Goal: Task Accomplishment & Management: Complete application form

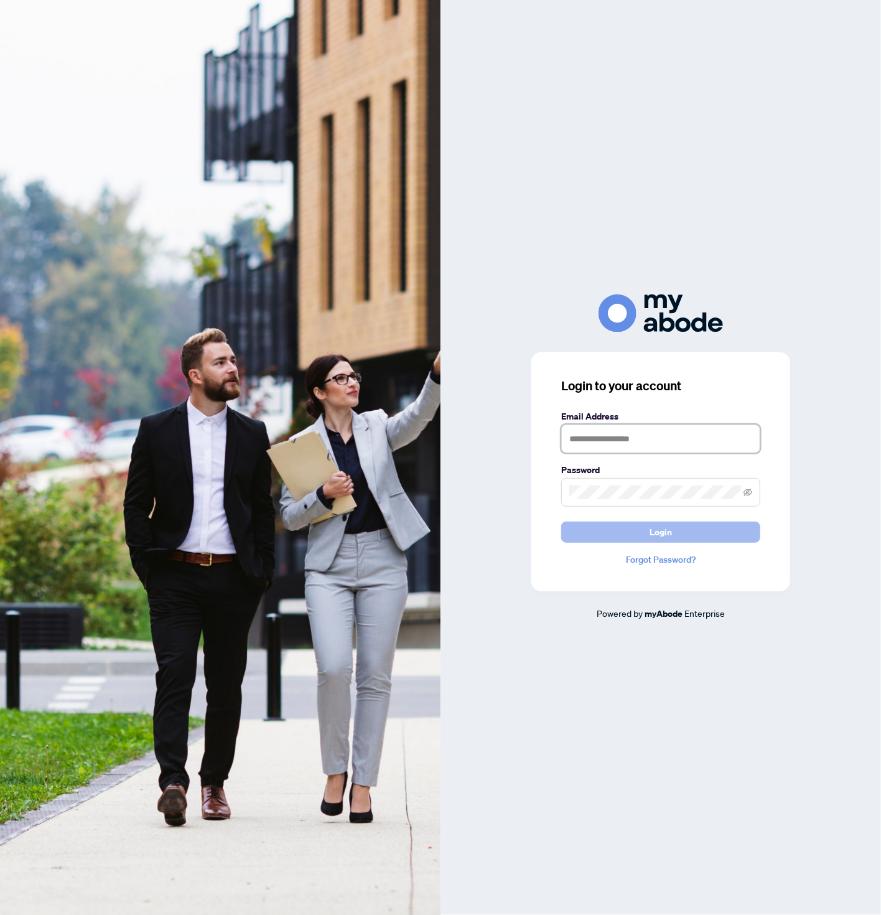
type input "**********"
click at [697, 530] on button "Login" at bounding box center [660, 532] width 199 height 21
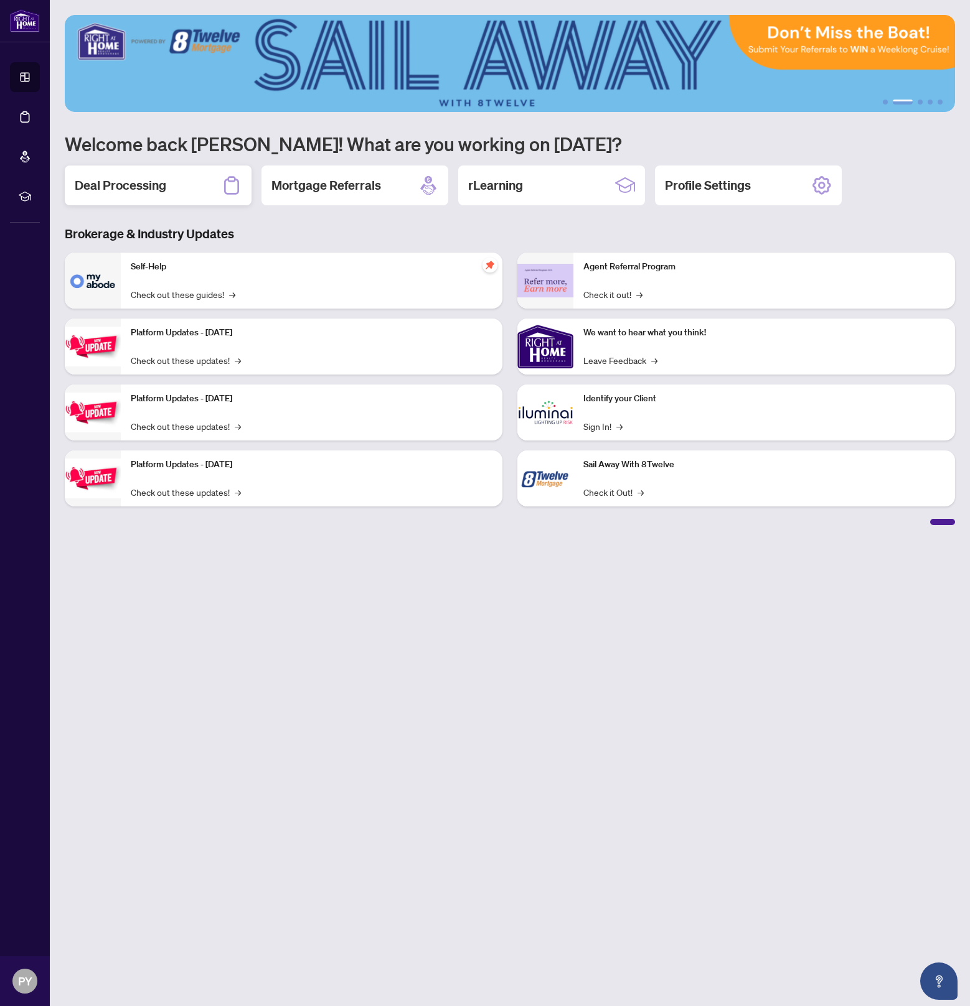
click at [156, 187] on h2 "Deal Processing" at bounding box center [120, 185] width 91 height 17
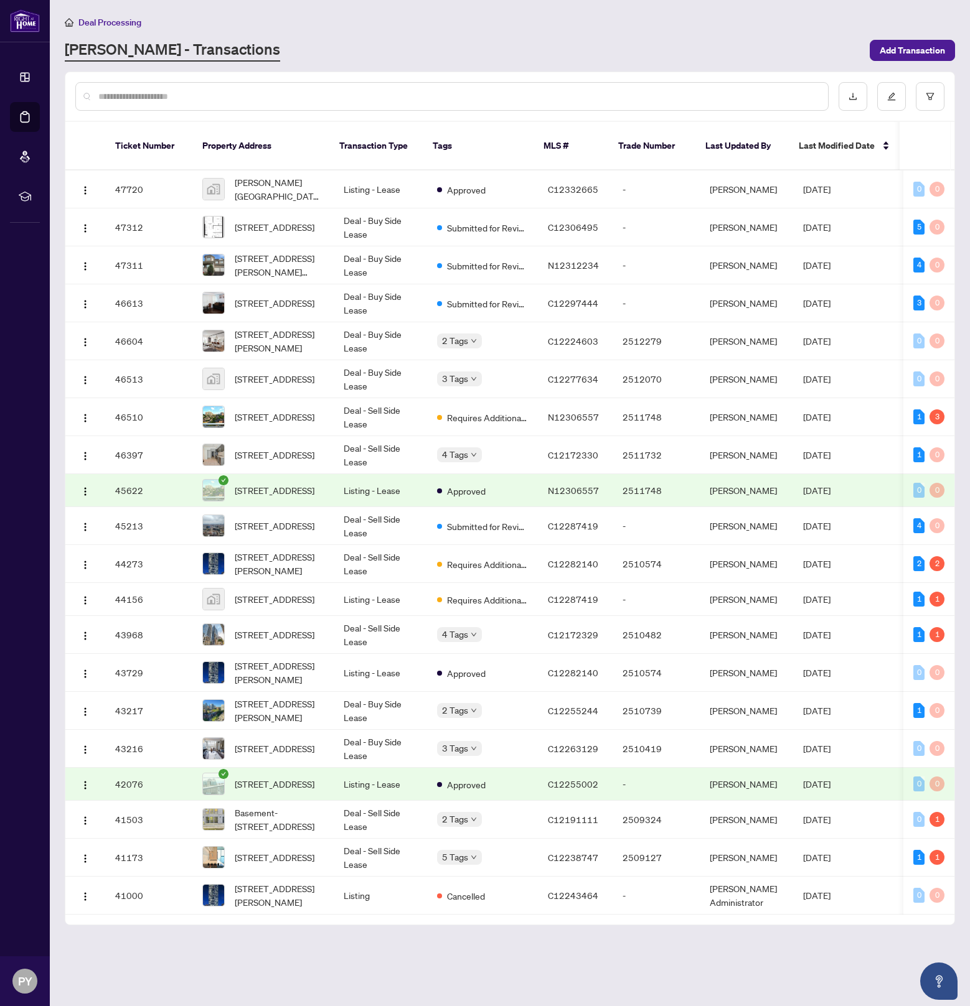
click at [281, 90] on input "text" at bounding box center [457, 97] width 719 height 14
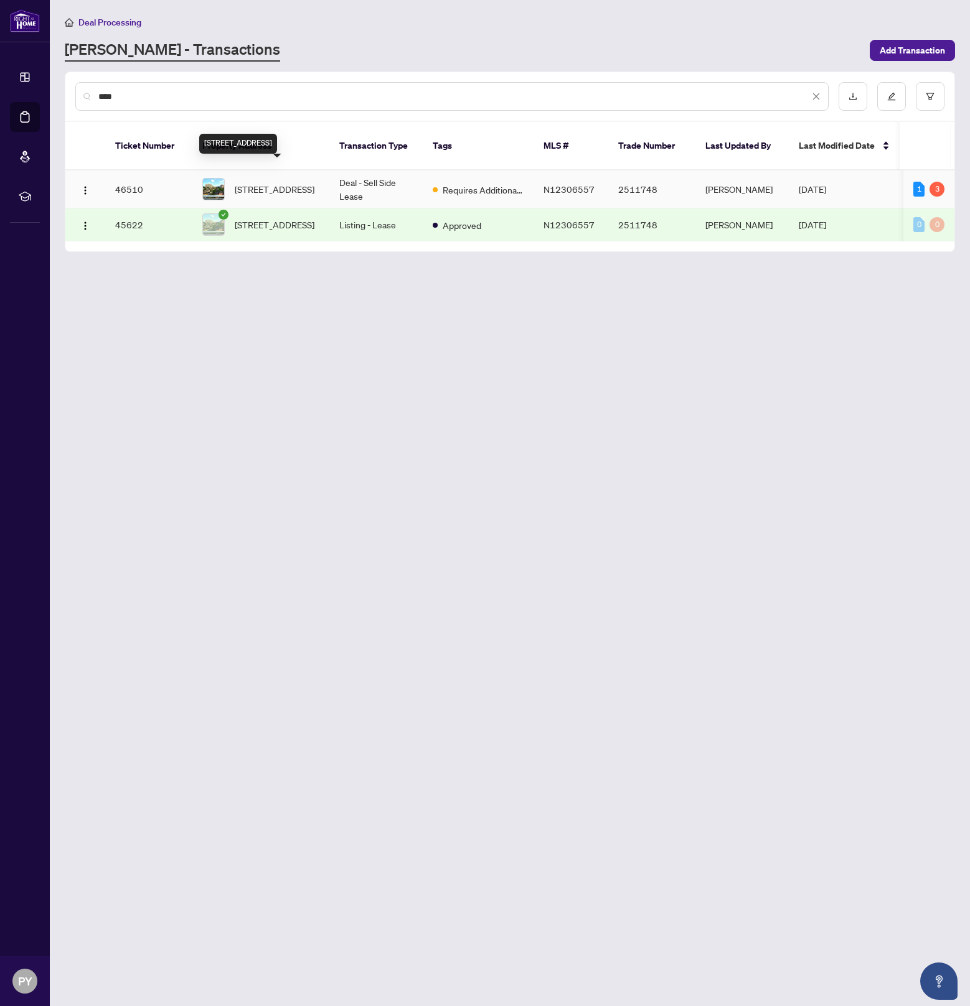
type input "****"
click at [251, 182] on span "[STREET_ADDRESS]" at bounding box center [275, 189] width 80 height 14
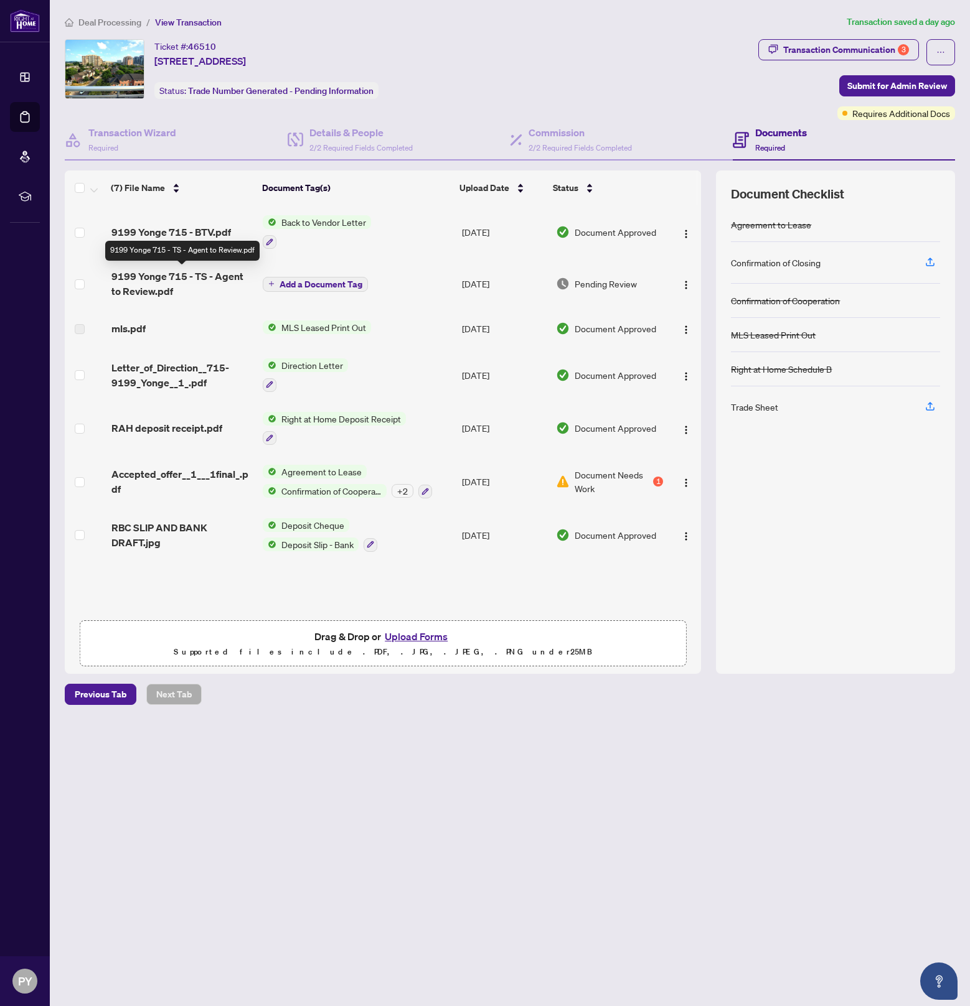
click at [192, 284] on span "9199 Yonge 715 - TS - Agent to Review.pdf" at bounding box center [182, 284] width 142 height 30
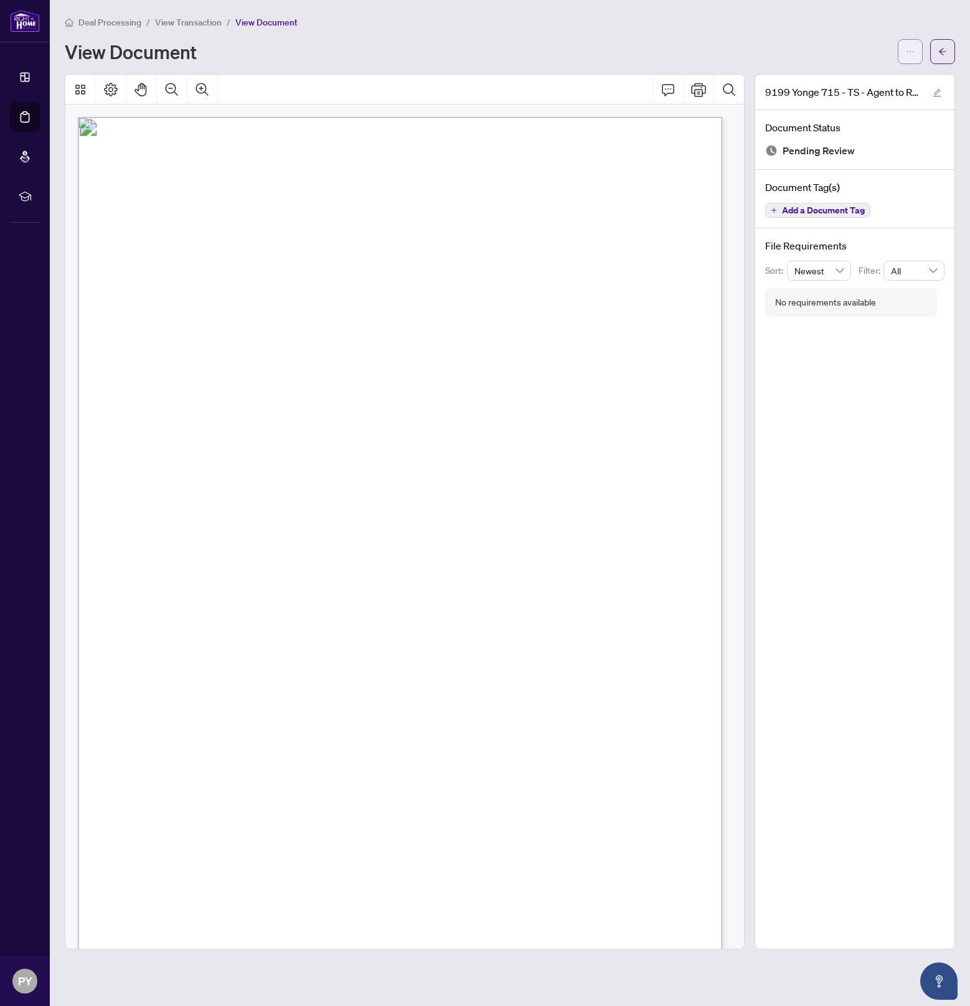
click at [915, 55] on button "button" at bounding box center [909, 51] width 25 height 25
click at [885, 79] on span "Download" at bounding box center [865, 79] width 95 height 14
click at [900, 55] on button "button" at bounding box center [909, 51] width 25 height 25
click at [888, 80] on span "Download" at bounding box center [865, 79] width 95 height 14
click at [311, 740] on div "Page 1" at bounding box center [622, 822] width 1089 height 1410
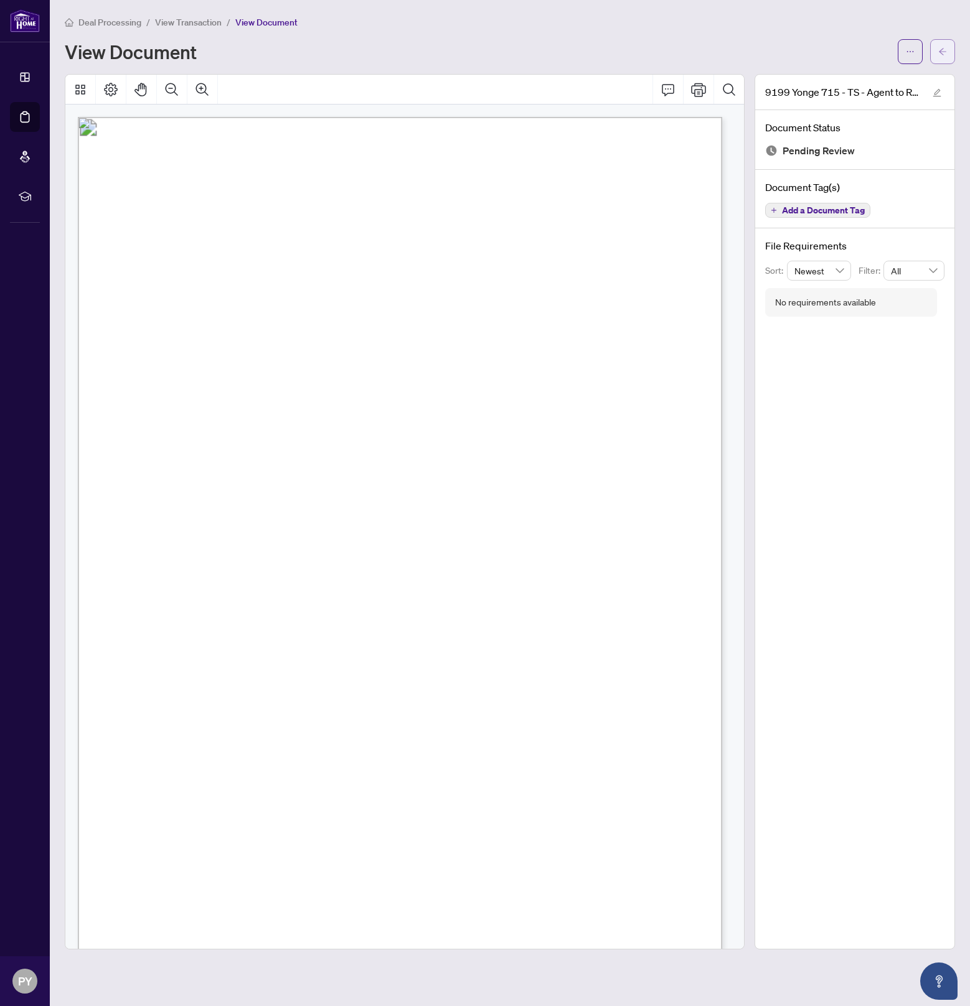
click at [934, 53] on button "button" at bounding box center [942, 51] width 25 height 25
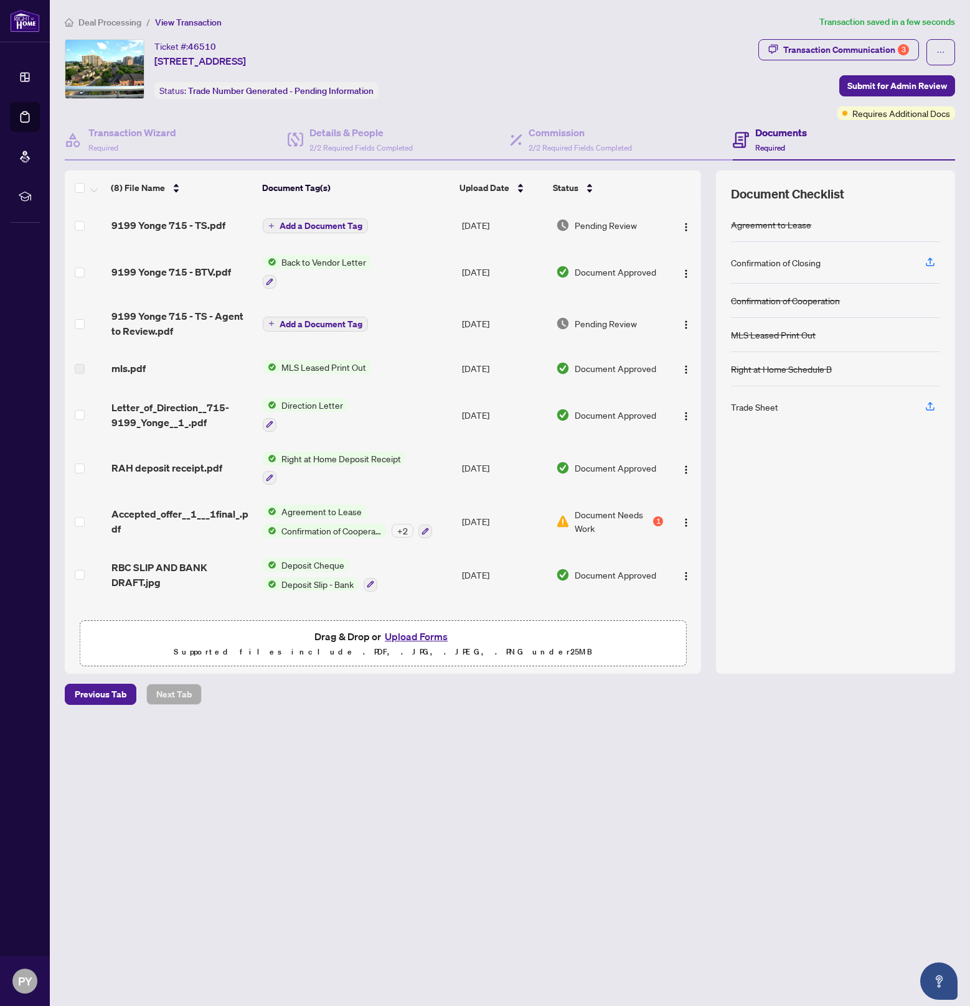
click at [314, 223] on span "Add a Document Tag" at bounding box center [320, 226] width 83 height 9
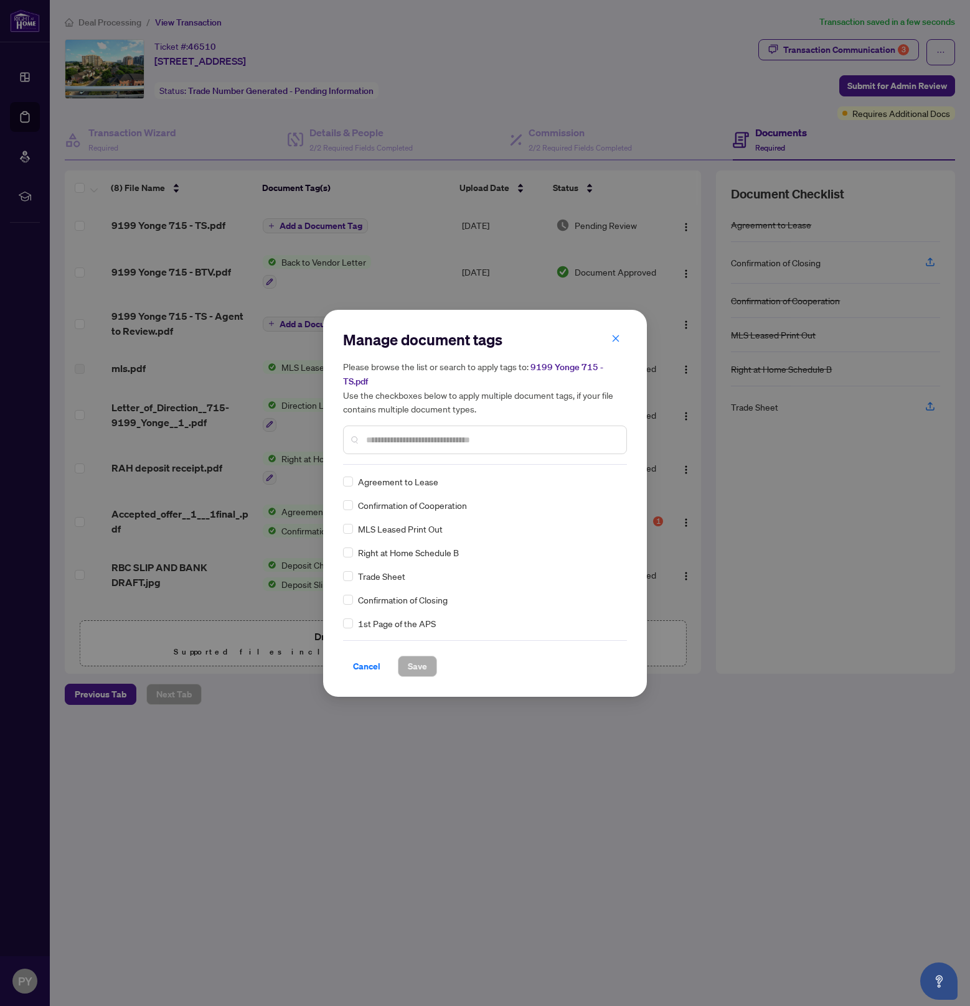
click at [406, 433] on input "text" at bounding box center [491, 440] width 250 height 14
type input "*****"
click at [418, 658] on span "Save" at bounding box center [417, 667] width 19 height 20
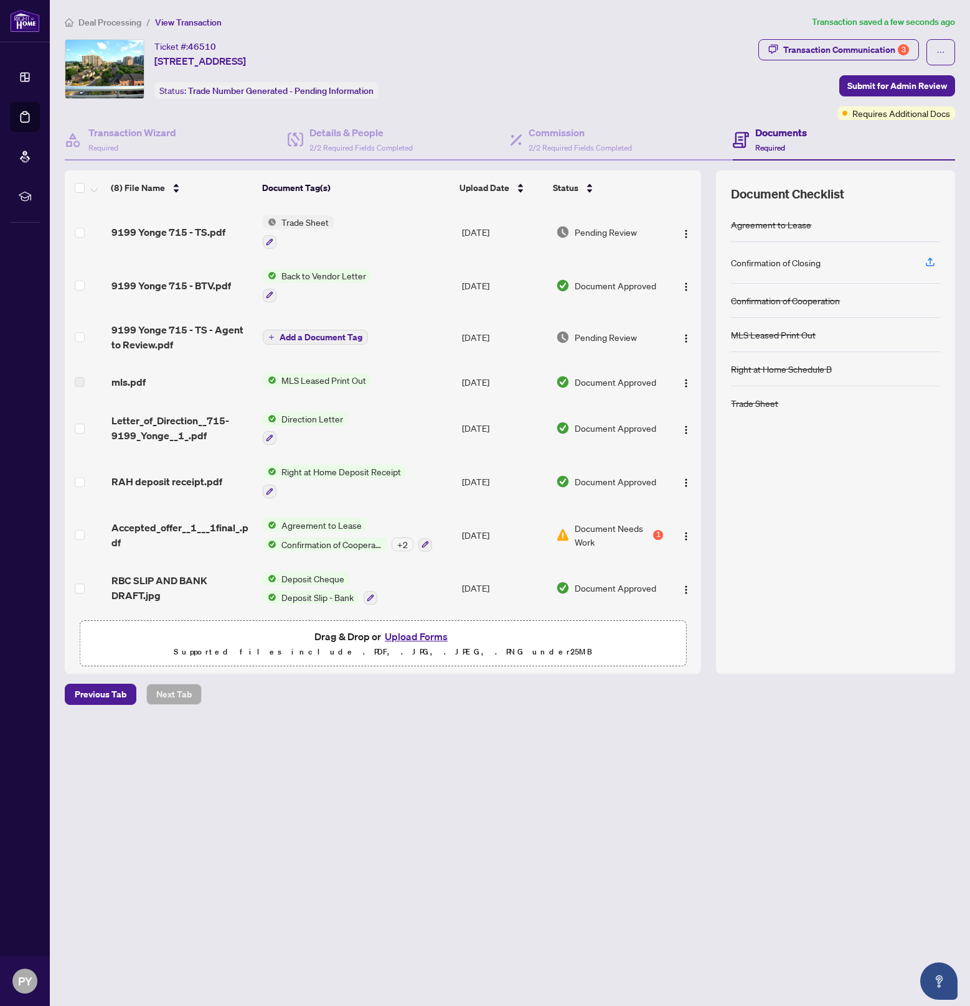
click at [580, 535] on span "Document Needs Work" at bounding box center [612, 535] width 77 height 27
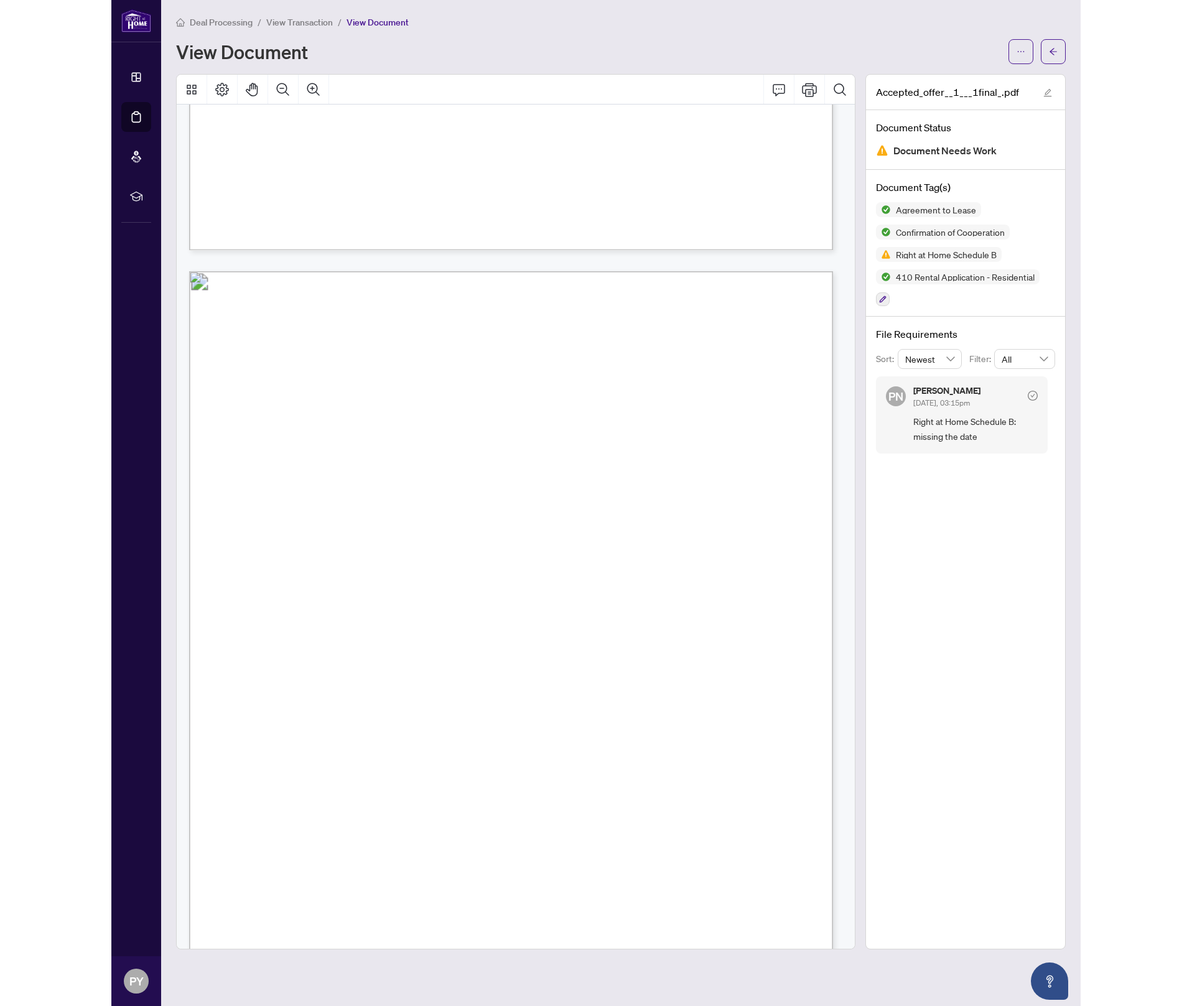
scroll to position [19405, 0]
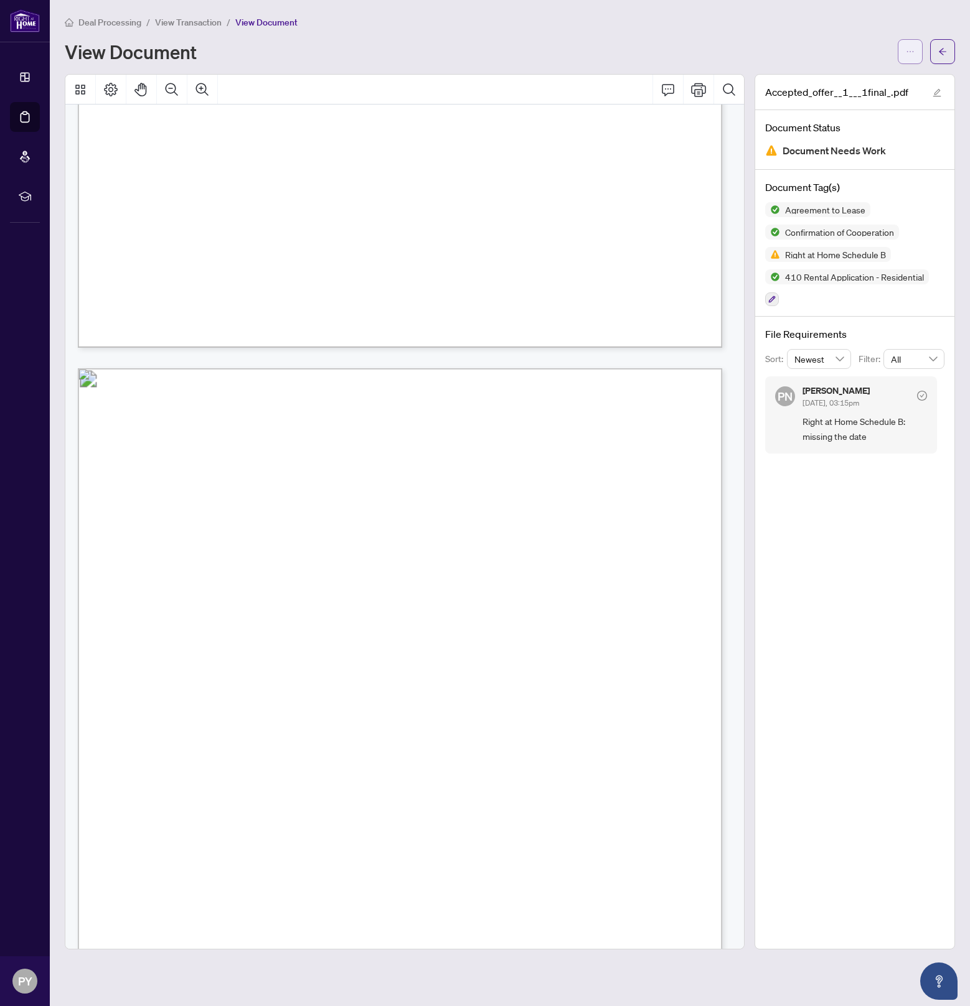
click at [901, 57] on button "button" at bounding box center [909, 51] width 25 height 25
click at [884, 82] on span "Download" at bounding box center [865, 79] width 95 height 14
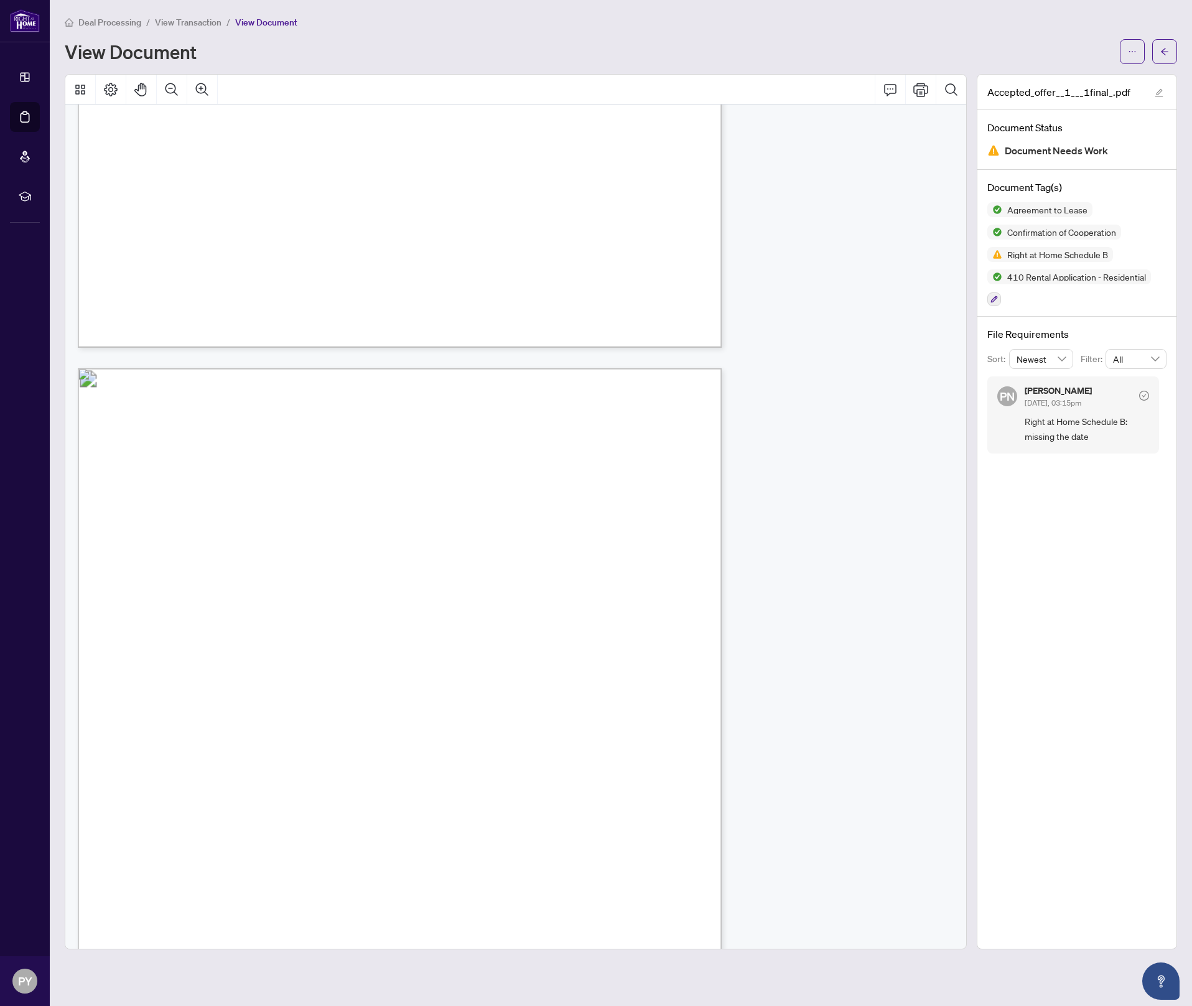
scroll to position [26117, 0]
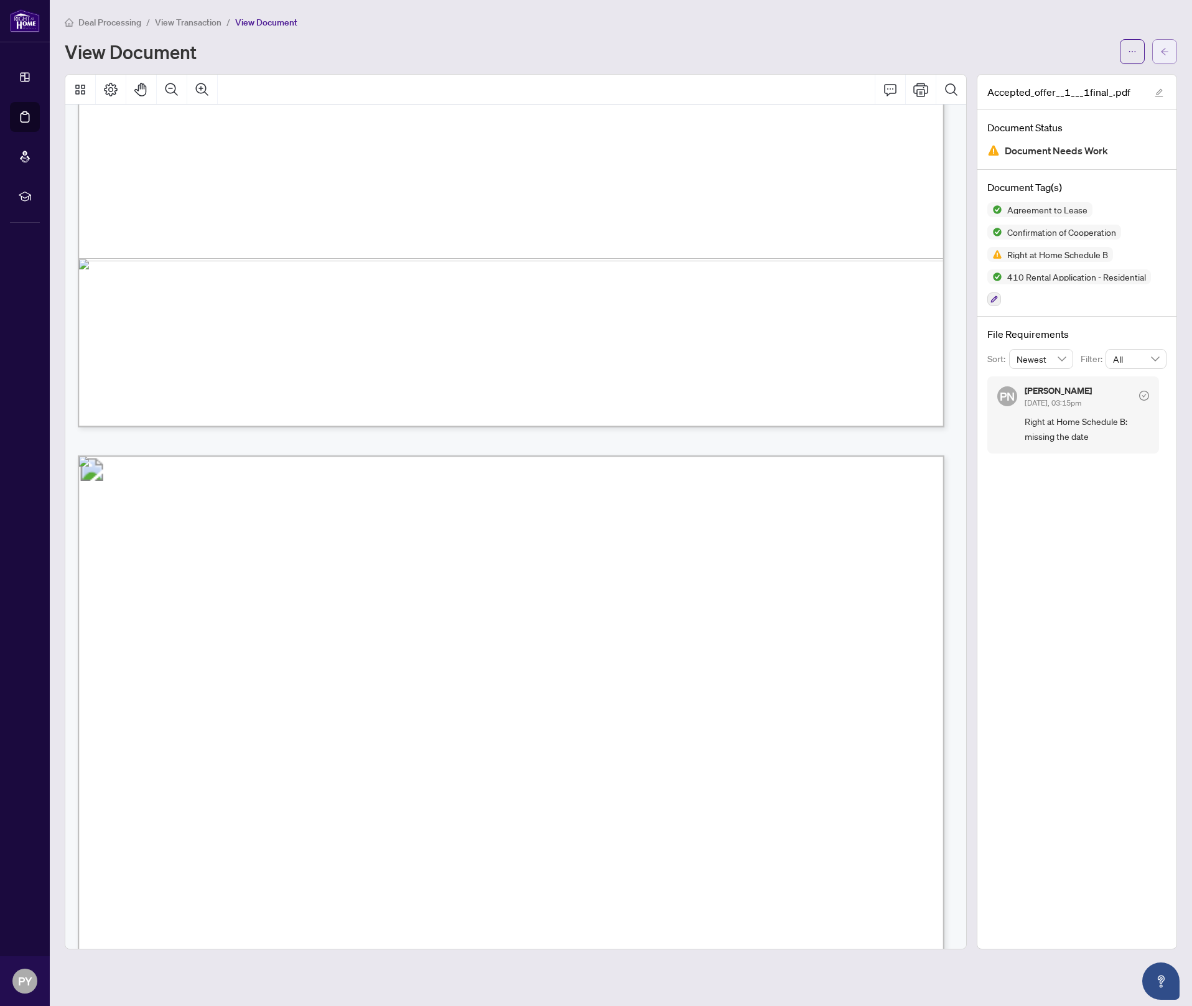
click at [969, 47] on icon "arrow-left" at bounding box center [1165, 51] width 9 height 9
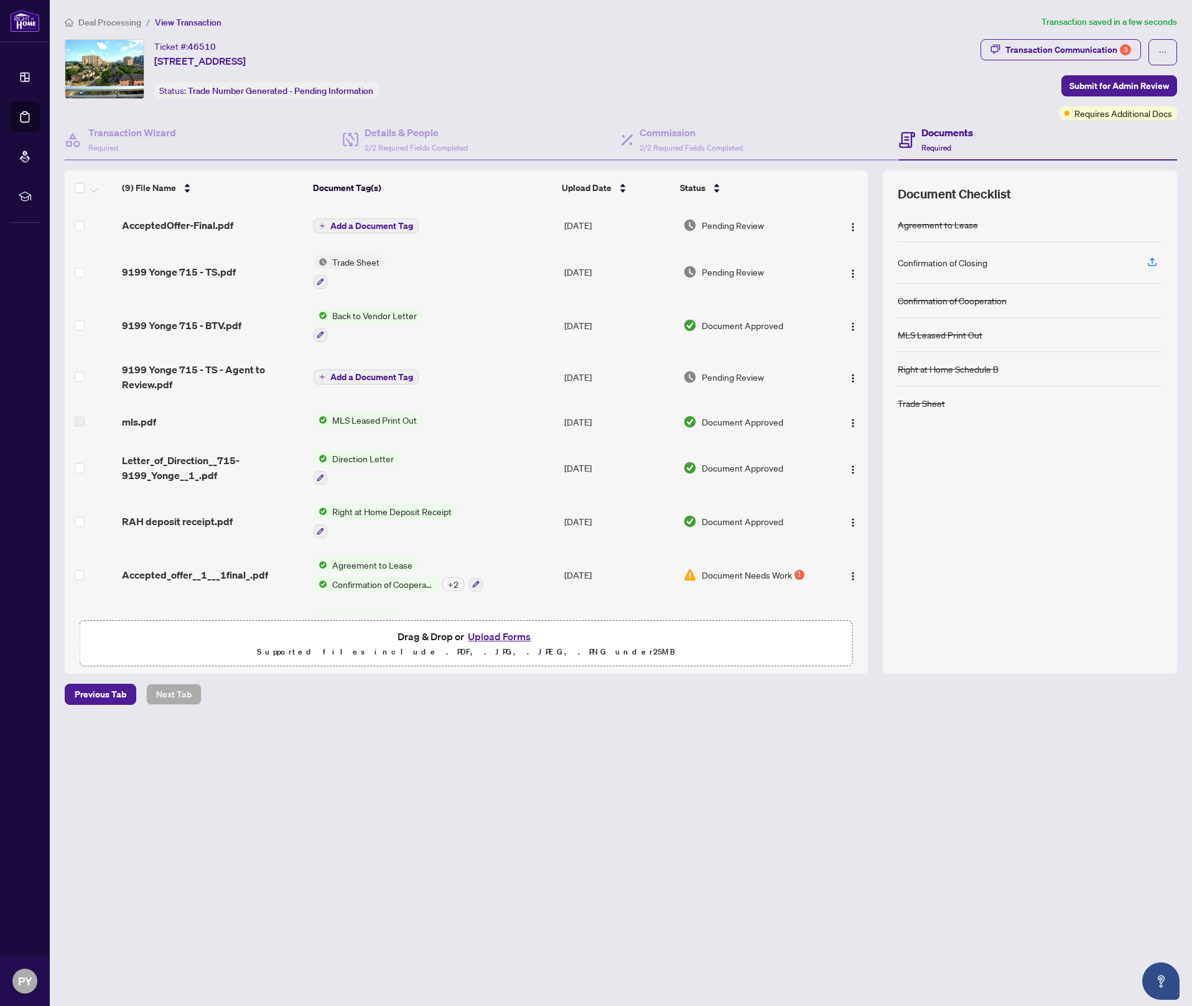
click at [385, 225] on span "Add a Document Tag" at bounding box center [371, 226] width 83 height 9
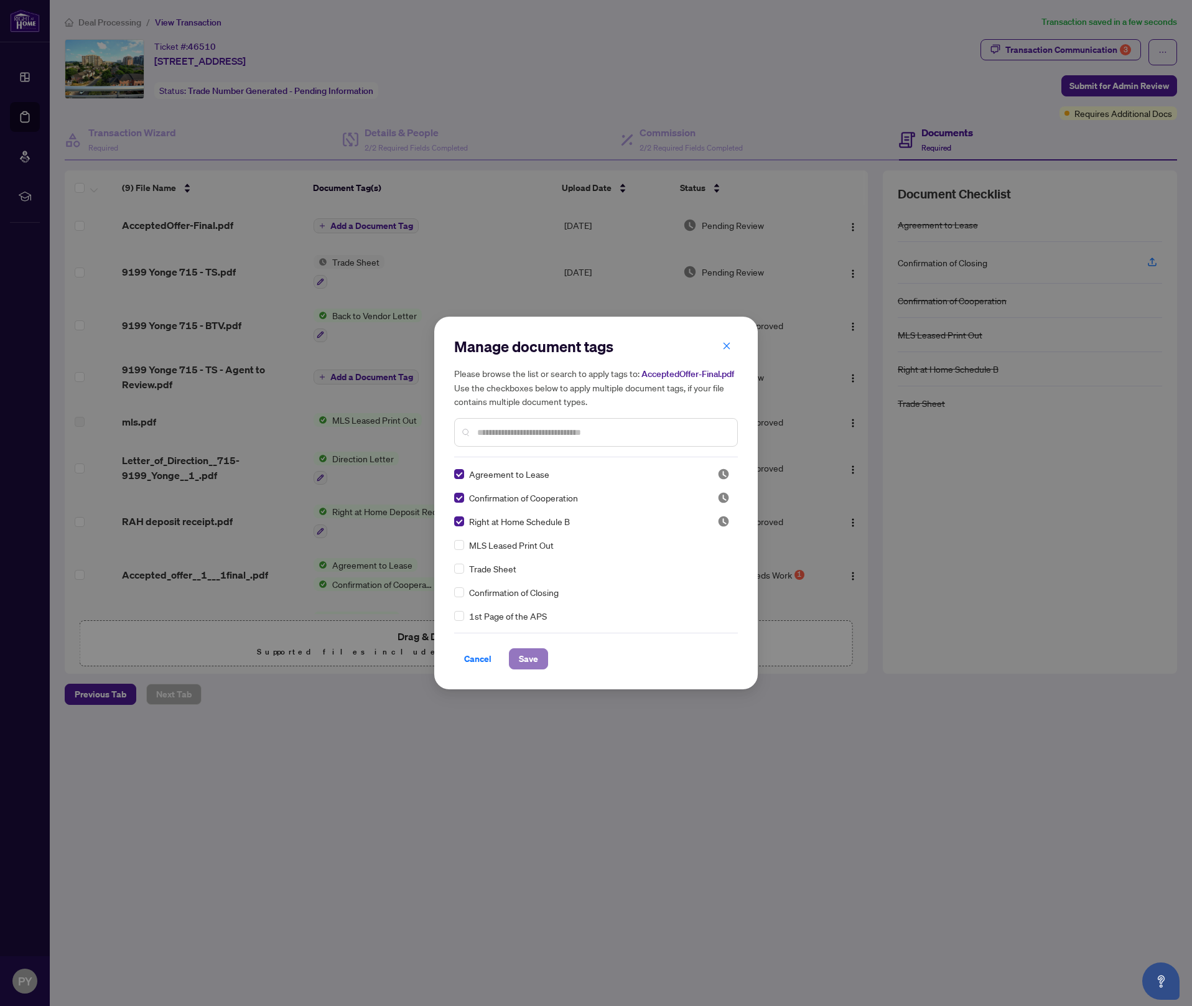
click at [528, 655] on span "Save" at bounding box center [528, 659] width 19 height 20
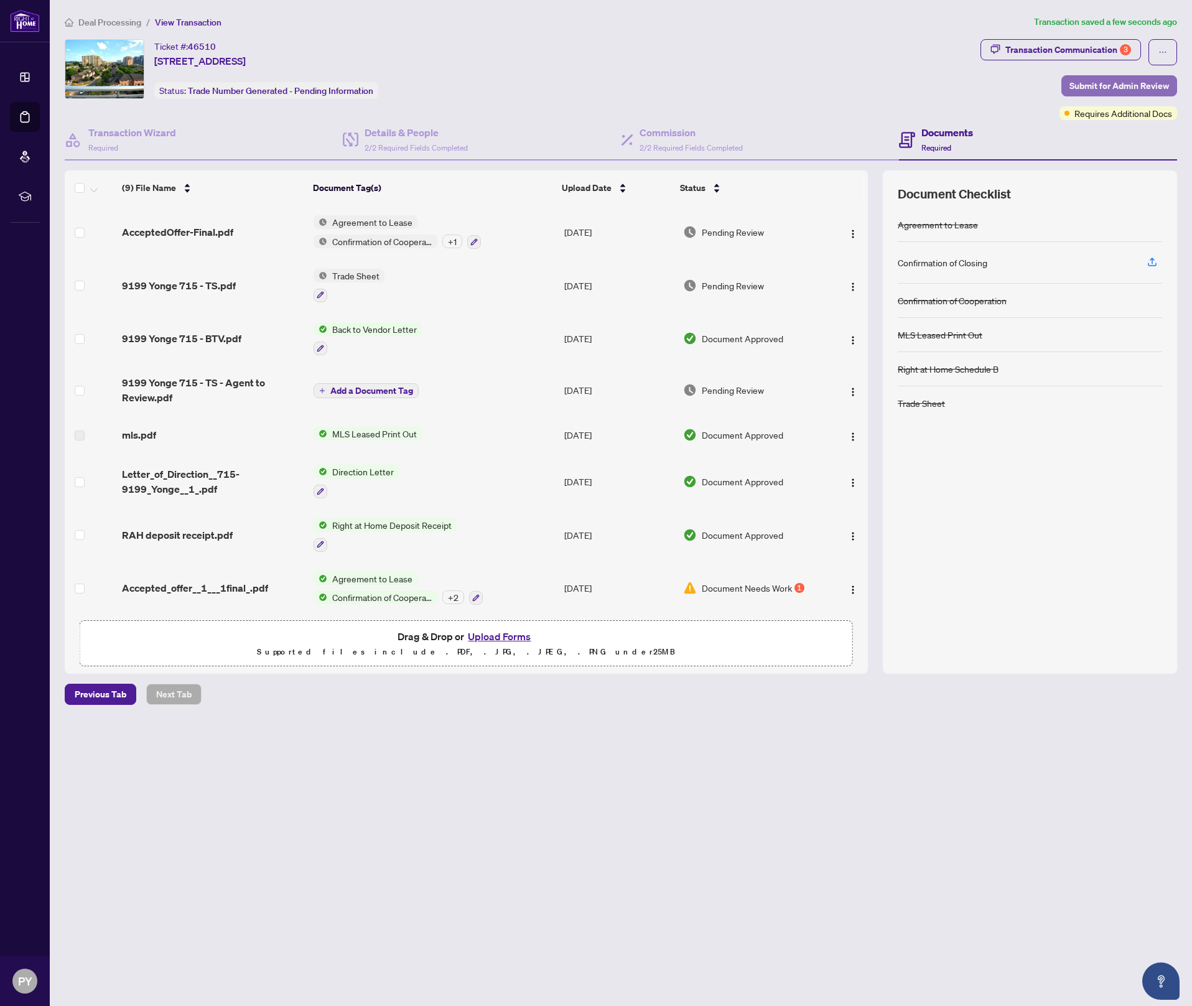
click at [969, 77] on span "Submit for Admin Review" at bounding box center [1120, 86] width 100 height 20
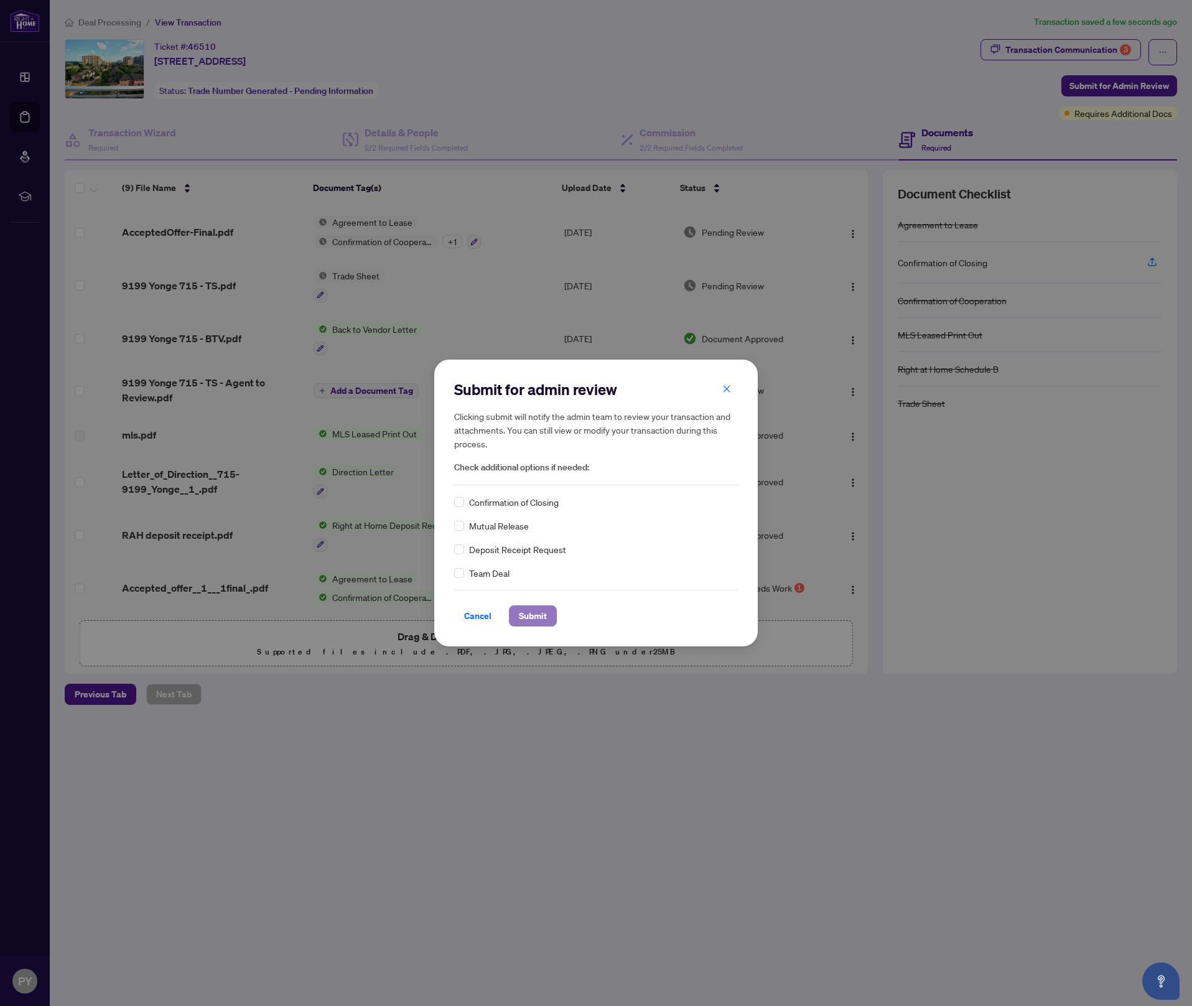
click at [545, 611] on span "Submit" at bounding box center [533, 616] width 28 height 20
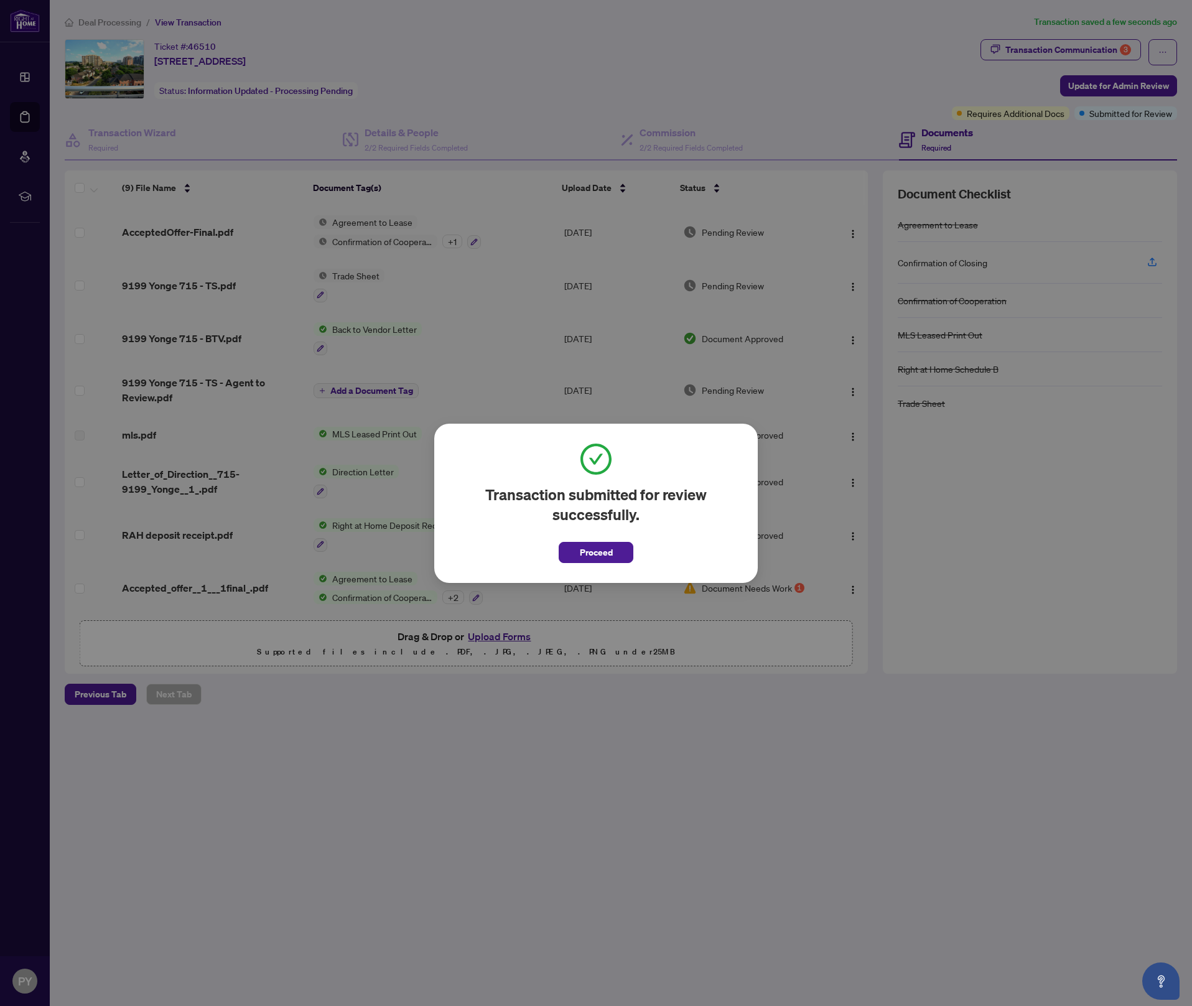
click at [610, 564] on div "Transaction submitted for review successfully. Proceed Cancel OK" at bounding box center [596, 503] width 324 height 159
click at [609, 548] on span "Proceed" at bounding box center [596, 553] width 33 height 20
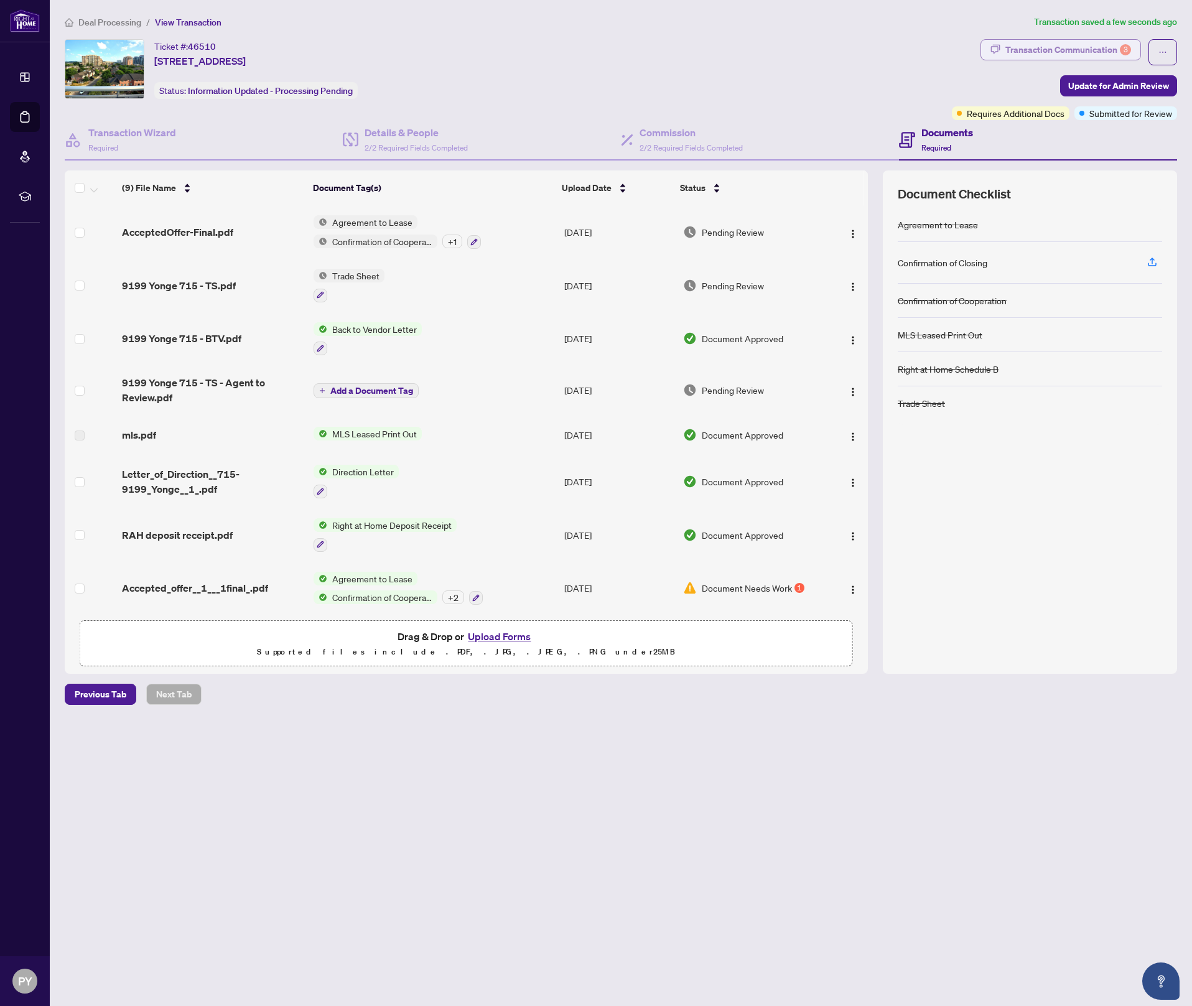
click at [969, 54] on div "Transaction Communication 3" at bounding box center [1069, 50] width 126 height 20
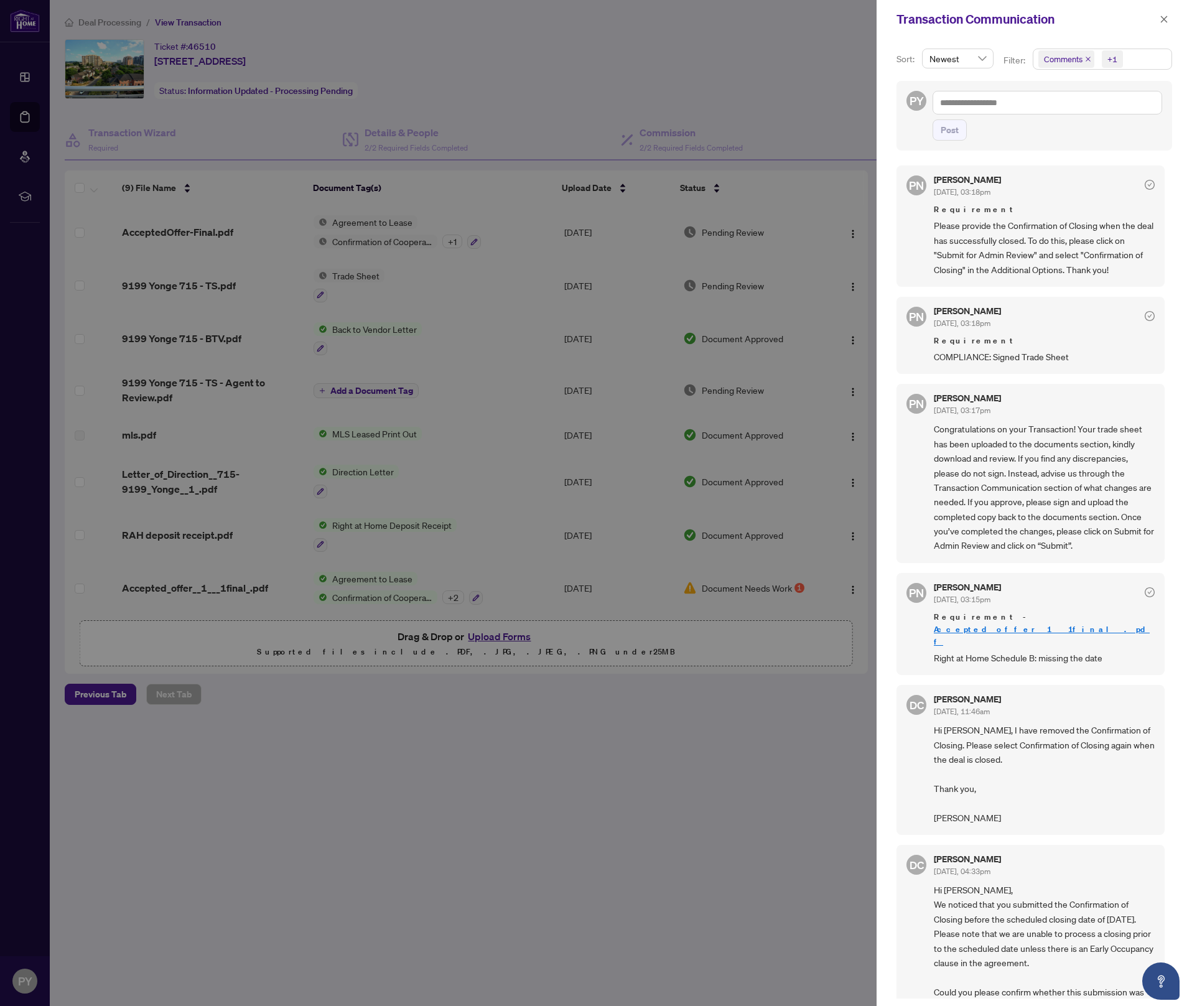
click at [624, 881] on div at bounding box center [596, 503] width 1192 height 1006
